Goal: Information Seeking & Learning: Learn about a topic

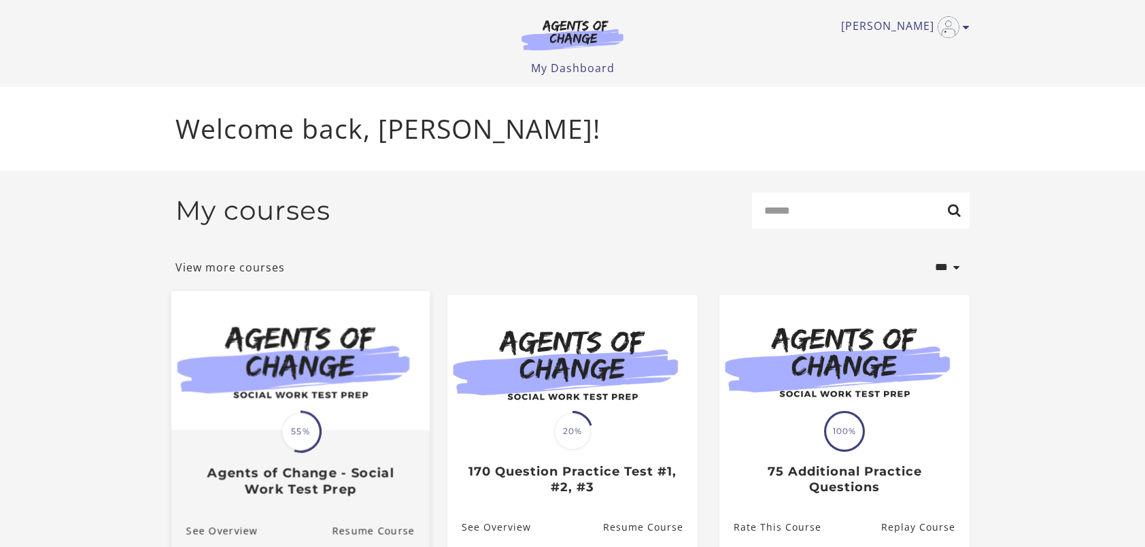
click at [361, 390] on img at bounding box center [300, 360] width 258 height 139
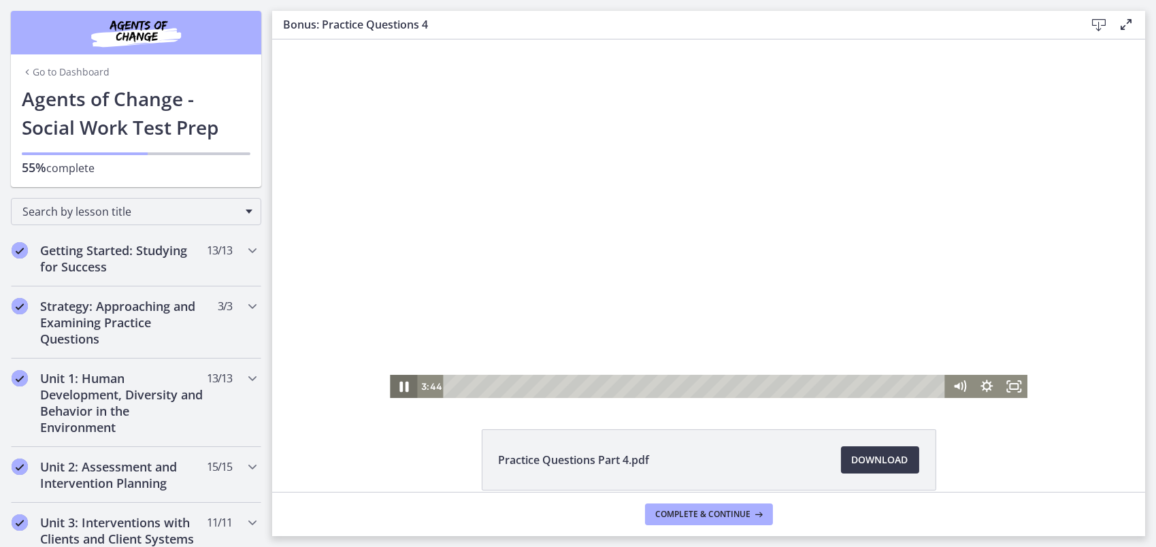
click at [400, 386] on icon "Pause" at bounding box center [403, 387] width 9 height 11
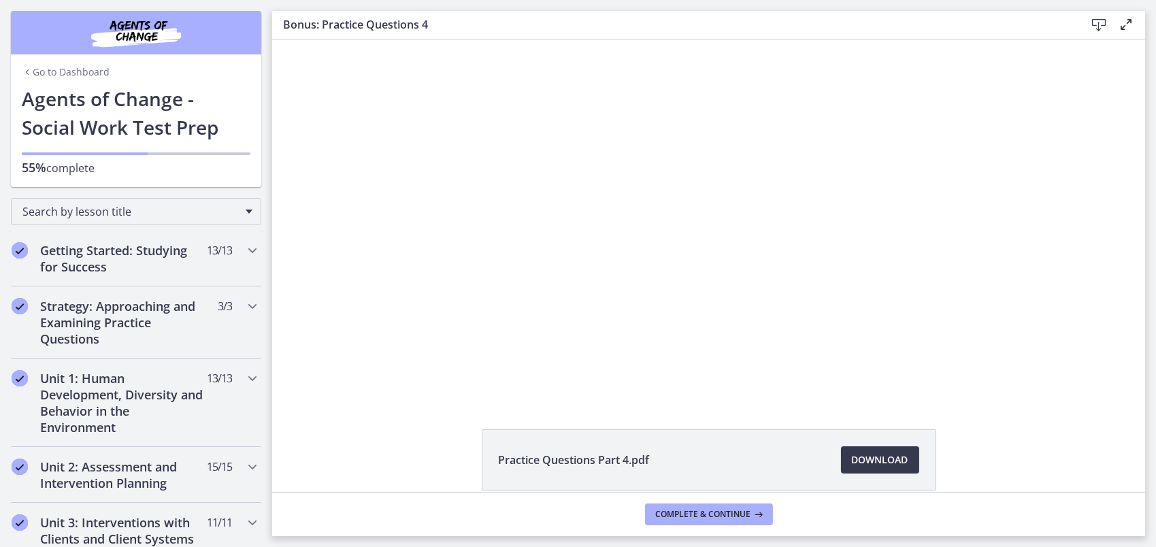
click at [452, 286] on div at bounding box center [707, 218] width 637 height 358
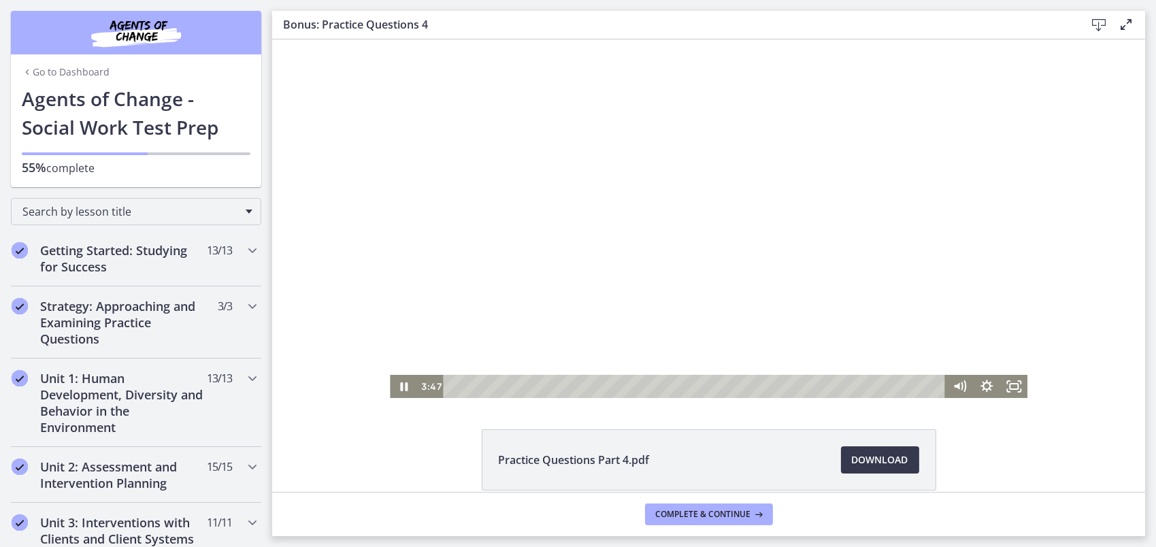
click at [469, 265] on div at bounding box center [707, 218] width 637 height 358
click at [401, 388] on icon "Play Video" at bounding box center [404, 387] width 33 height 28
click at [501, 295] on div at bounding box center [707, 218] width 637 height 358
